Goal: Navigation & Orientation: Find specific page/section

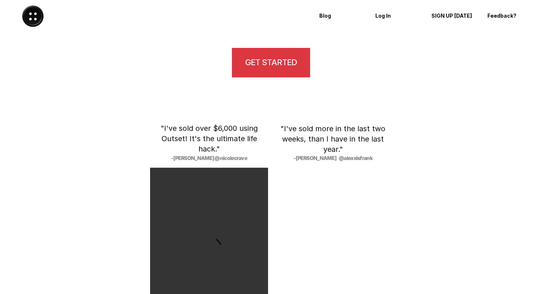
scroll to position [1241, 0]
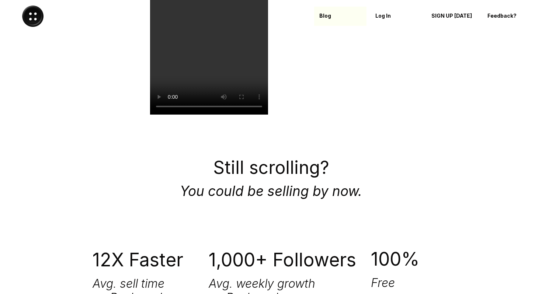
click at [323, 16] on p "Blog" at bounding box center [340, 16] width 42 height 6
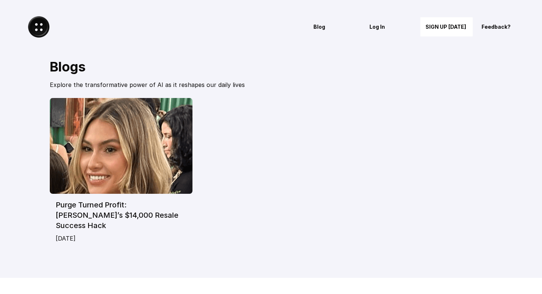
click at [45, 29] on img at bounding box center [38, 26] width 21 height 21
click at [60, 70] on h2 "Blogs" at bounding box center [175, 67] width 251 height 16
click at [50, 30] on div at bounding box center [145, 26] width 265 height 21
click at [41, 30] on img at bounding box center [38, 26] width 21 height 21
